Goal: Check status

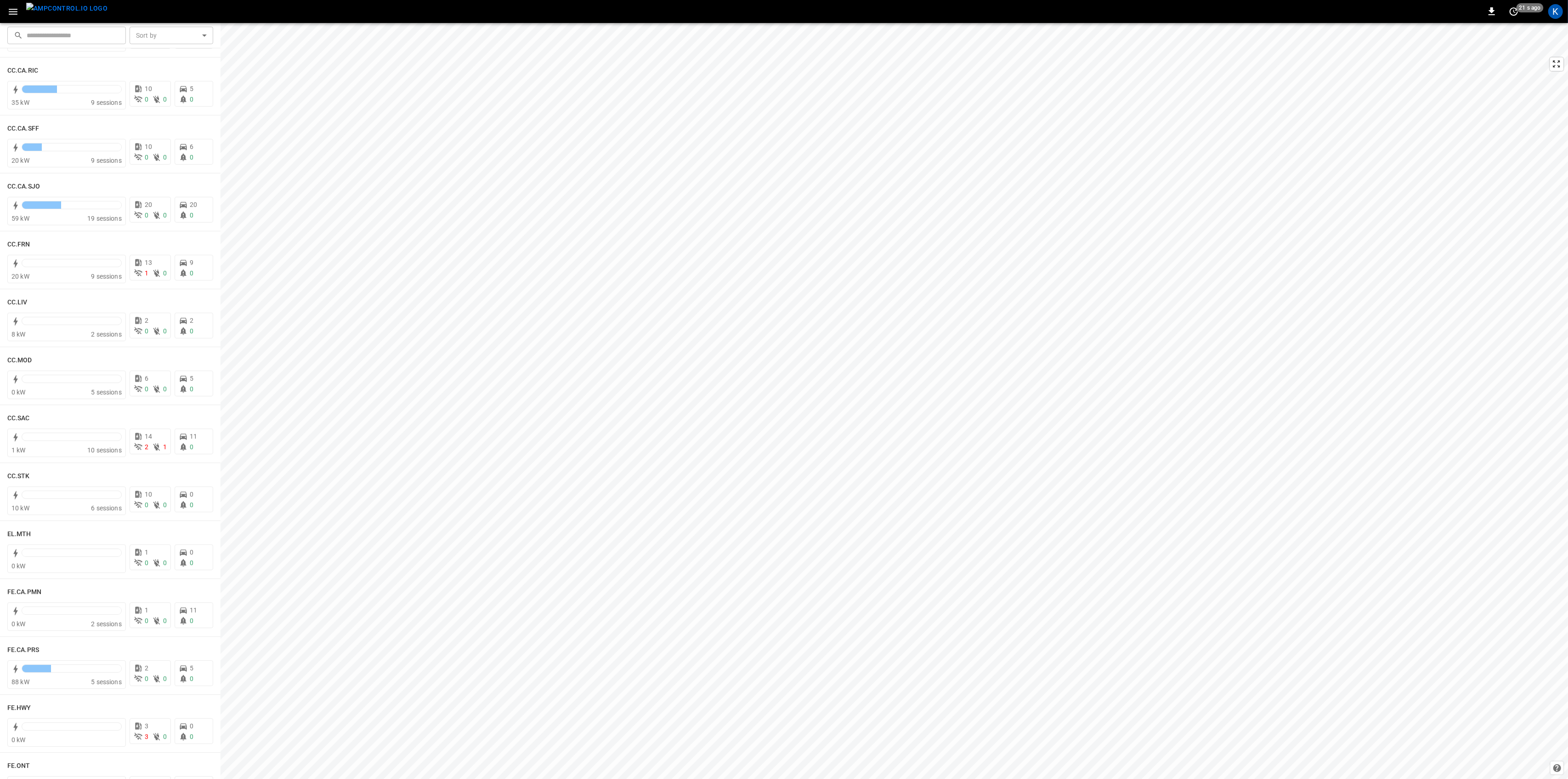
scroll to position [368, 0]
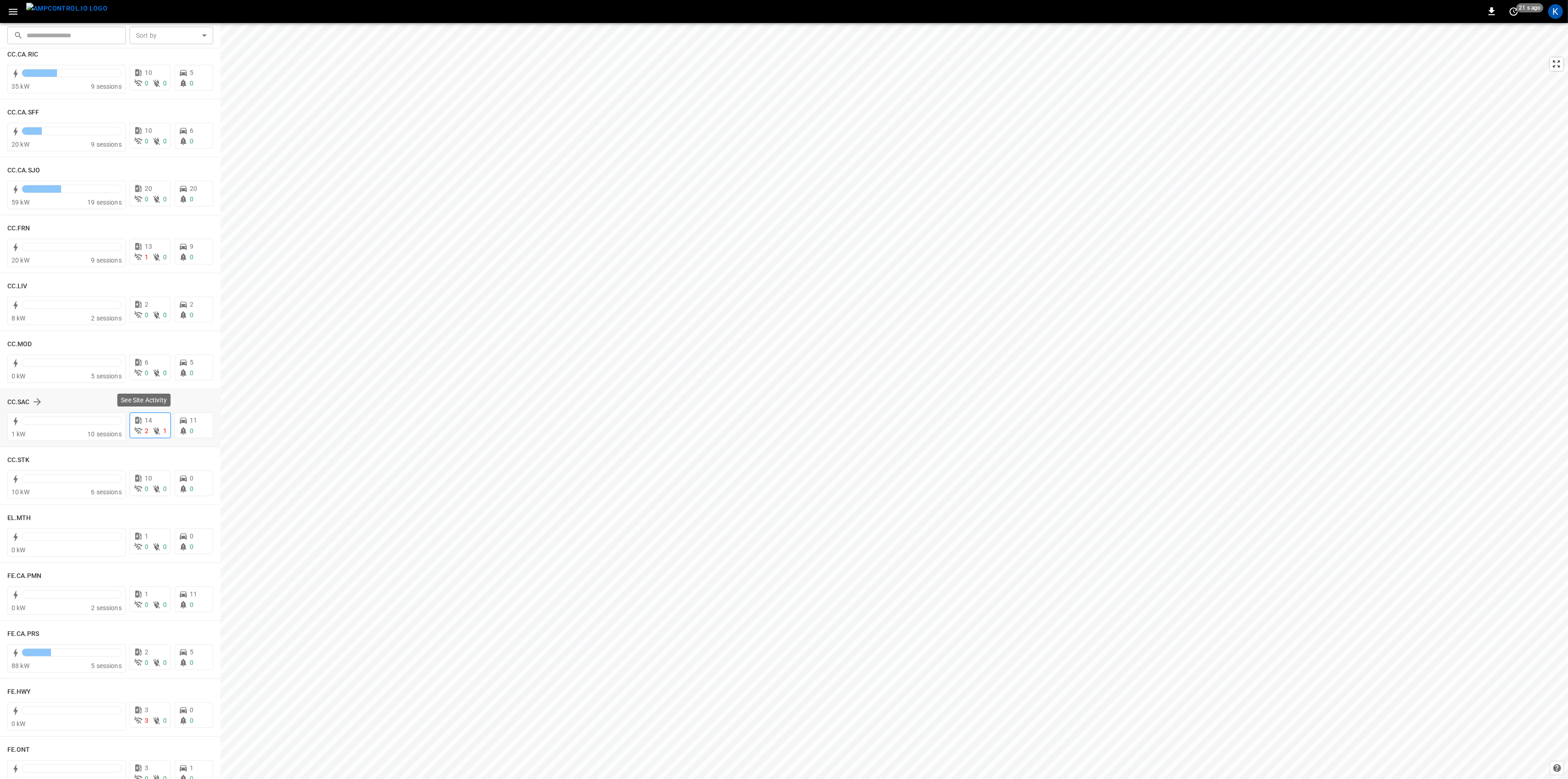
click at [145, 424] on span "14" at bounding box center [149, 420] width 7 height 7
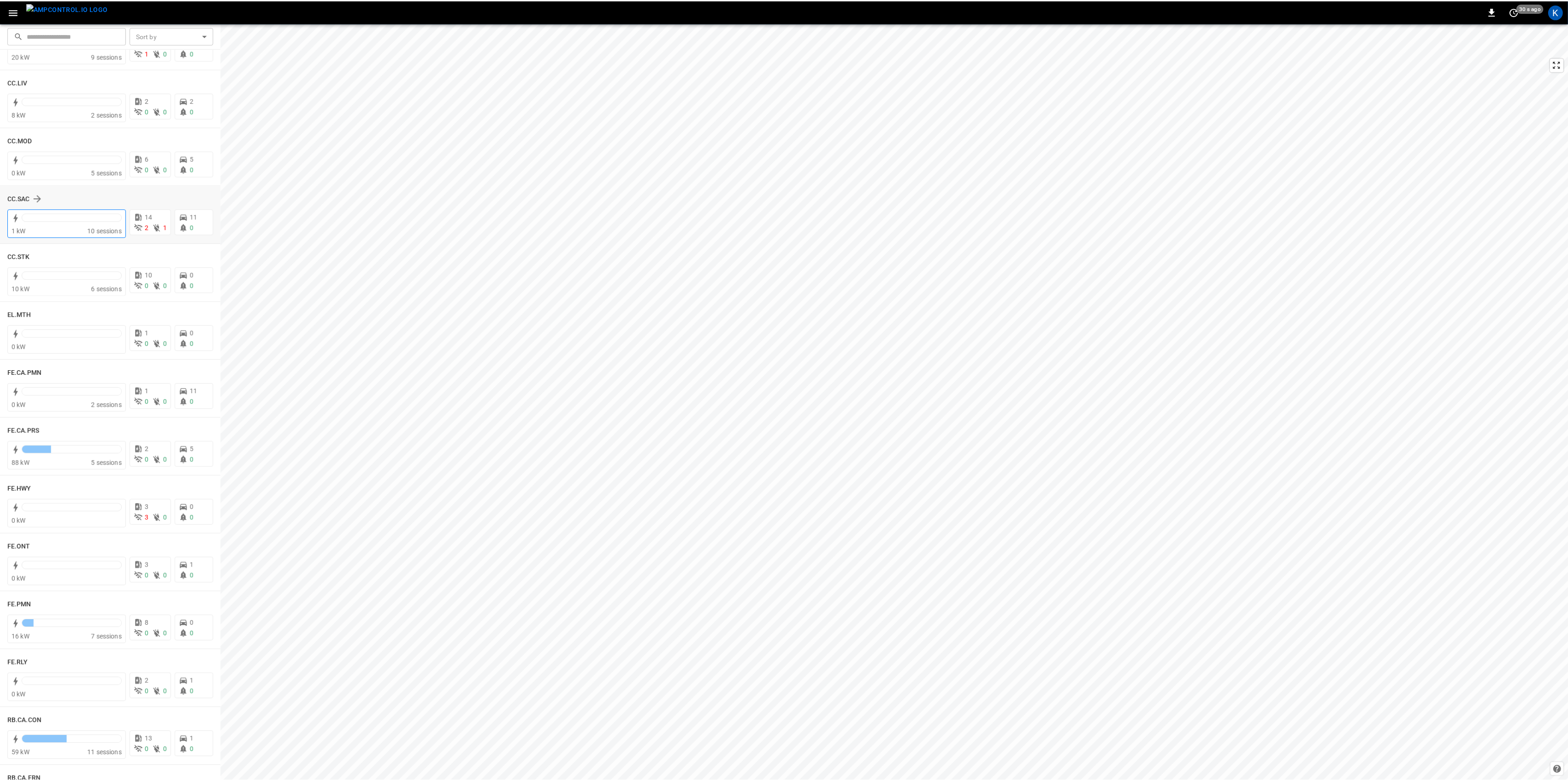
scroll to position [614, 0]
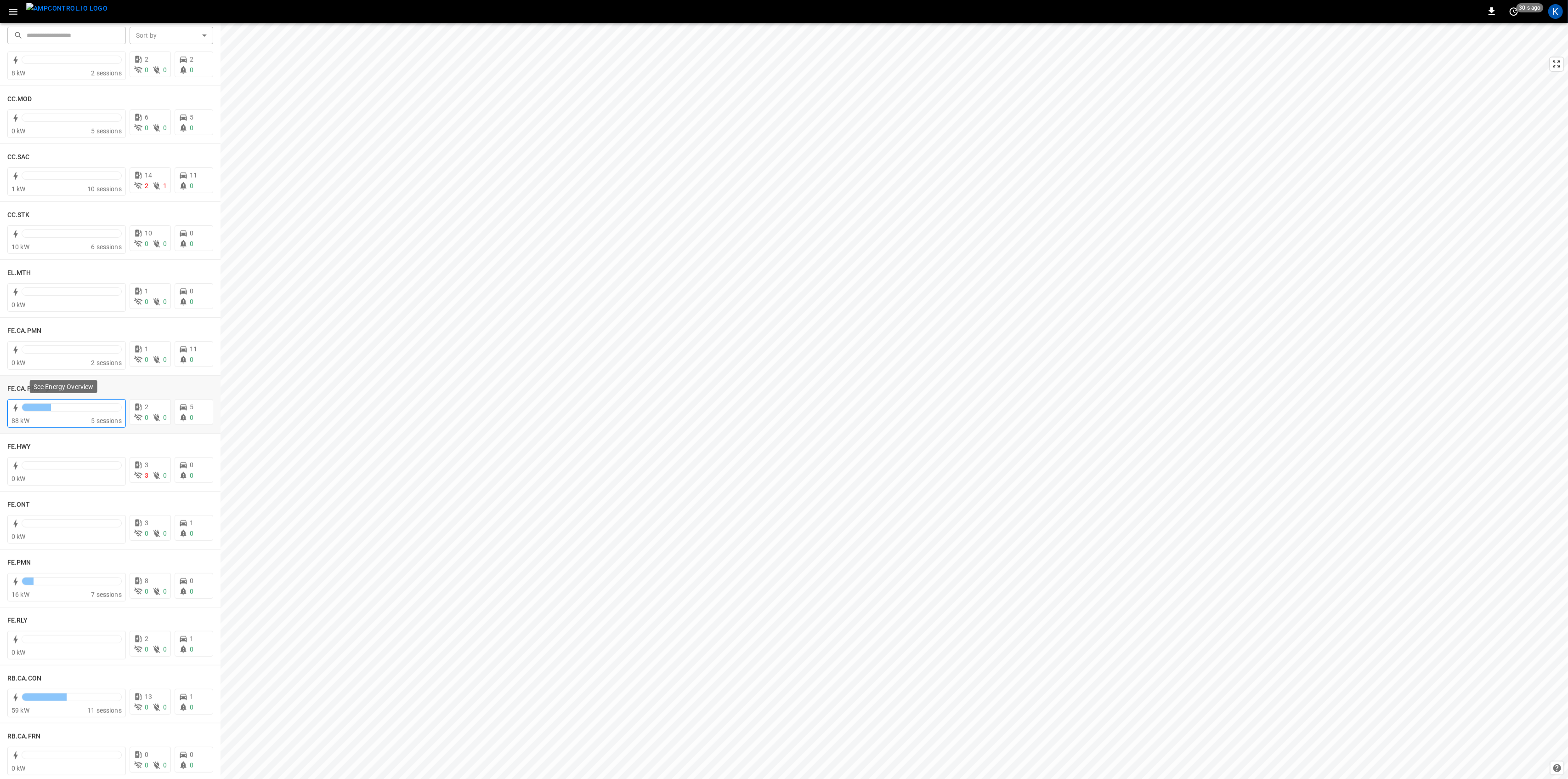
click at [70, 414] on div at bounding box center [71, 409] width 100 height 13
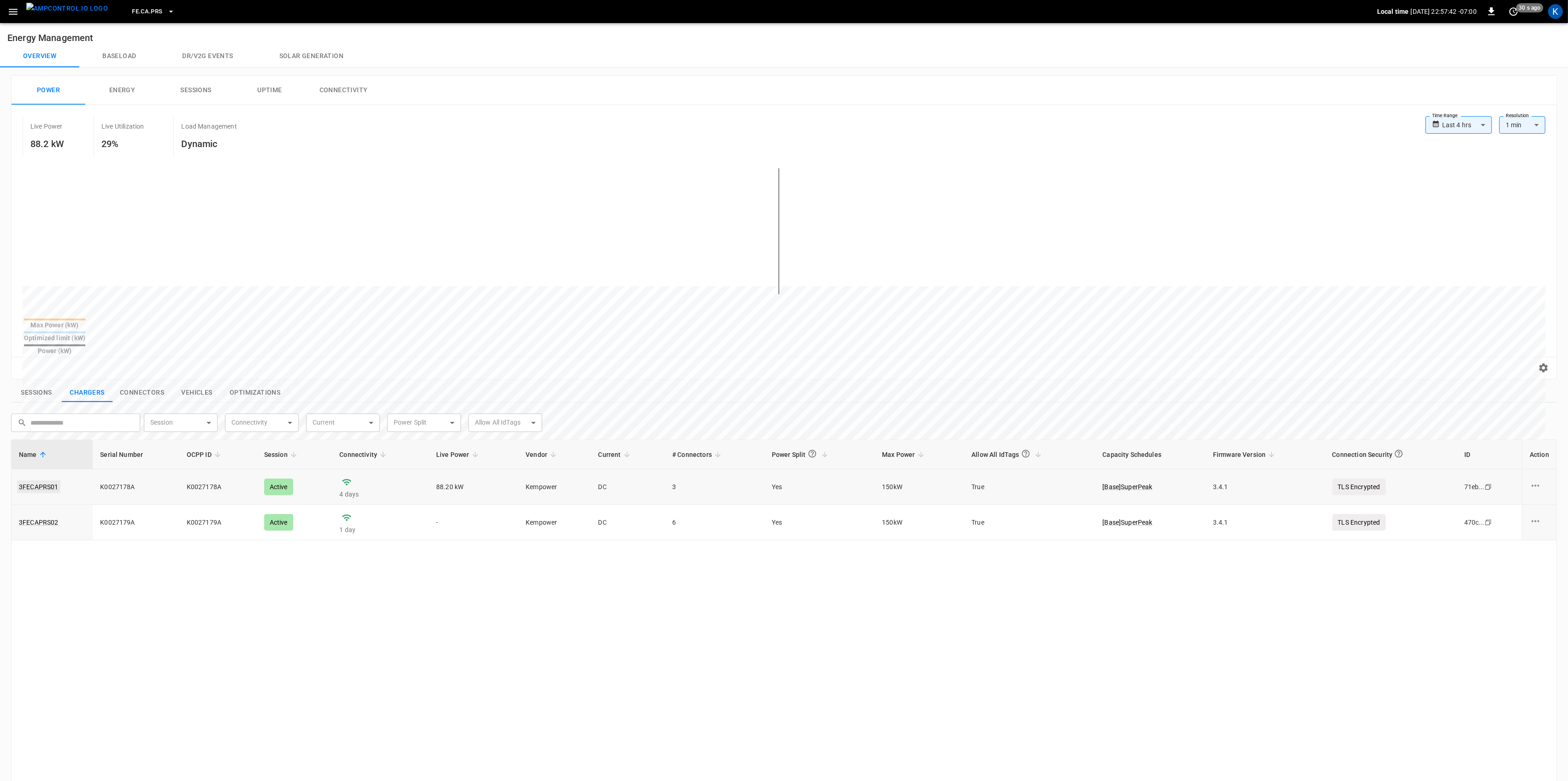
click at [46, 480] on link "3FECAPRS01" at bounding box center [38, 486] width 43 height 13
